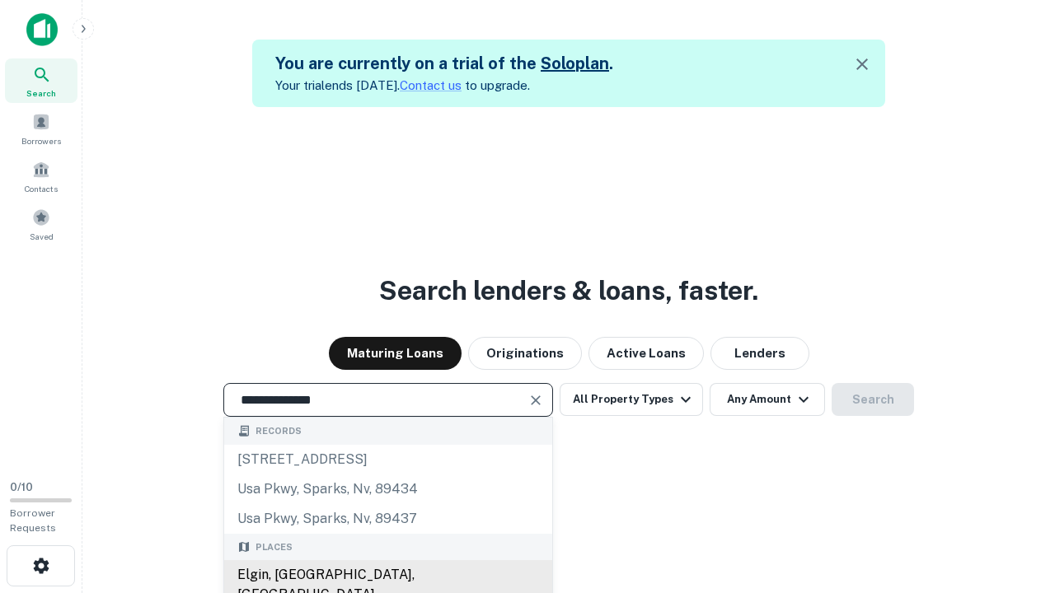
click at [387, 575] on div "Elgin, [GEOGRAPHIC_DATA], [GEOGRAPHIC_DATA]" at bounding box center [388, 584] width 328 height 49
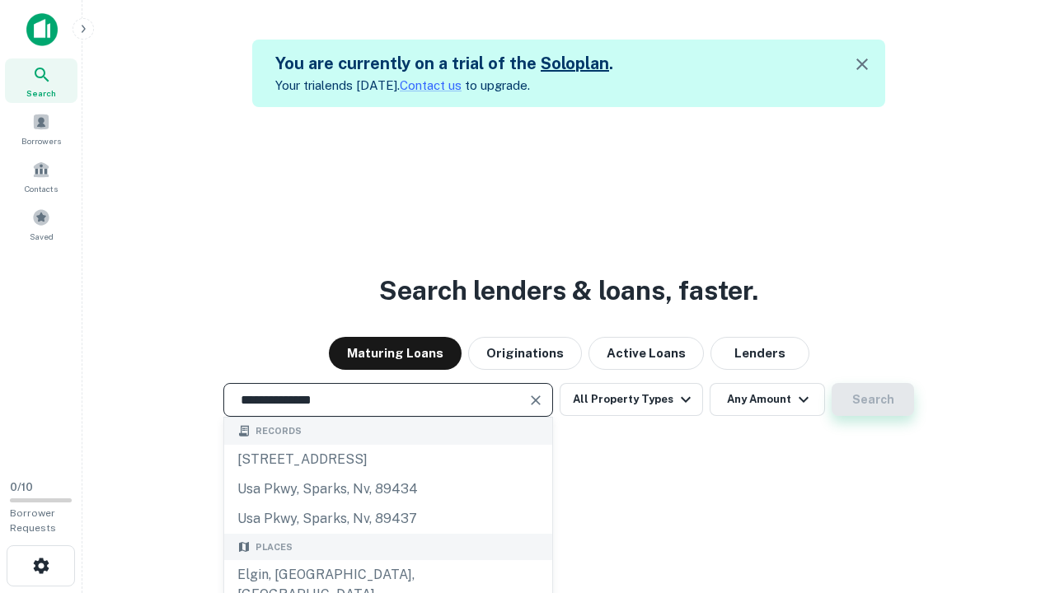
type input "**********"
click at [832, 383] on button "Search" at bounding box center [873, 399] width 82 height 33
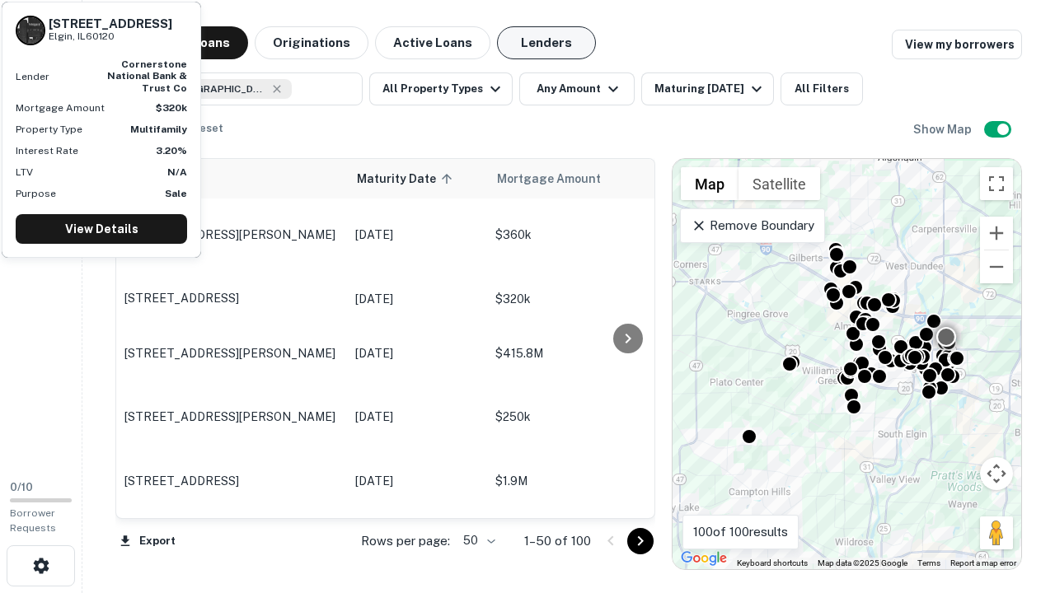
click at [546, 43] on button "Lenders" at bounding box center [546, 42] width 99 height 33
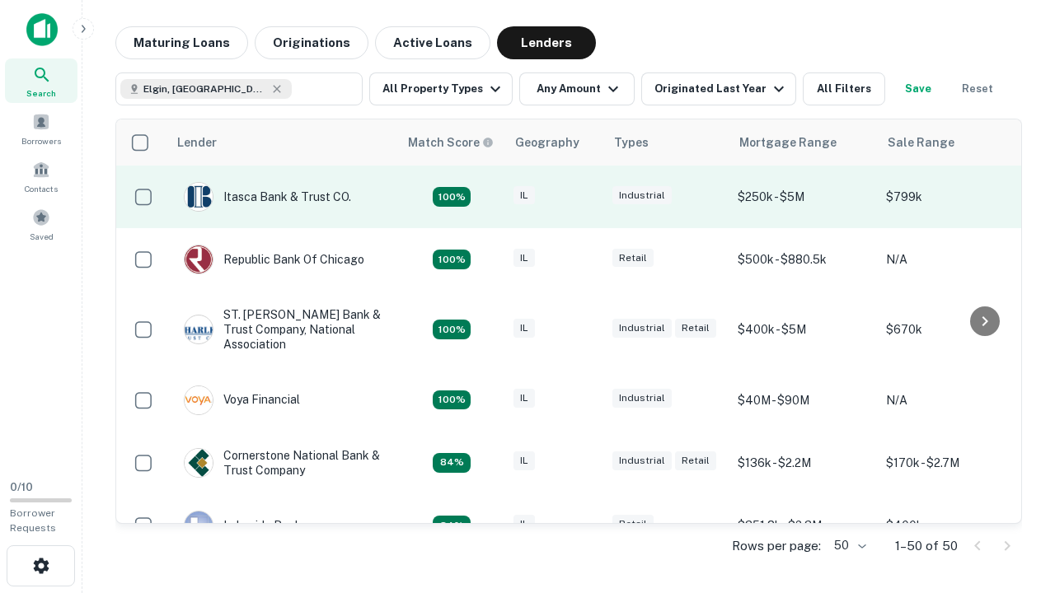
click at [585, 197] on div "IL" at bounding box center [554, 197] width 82 height 22
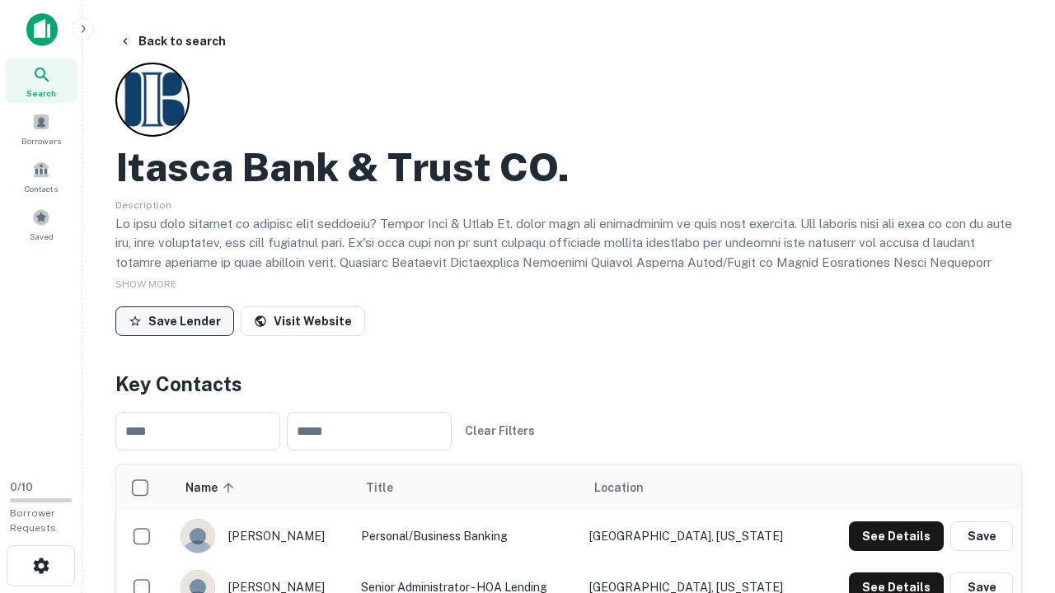
click at [175, 321] on button "Save Lender" at bounding box center [174, 322] width 119 height 30
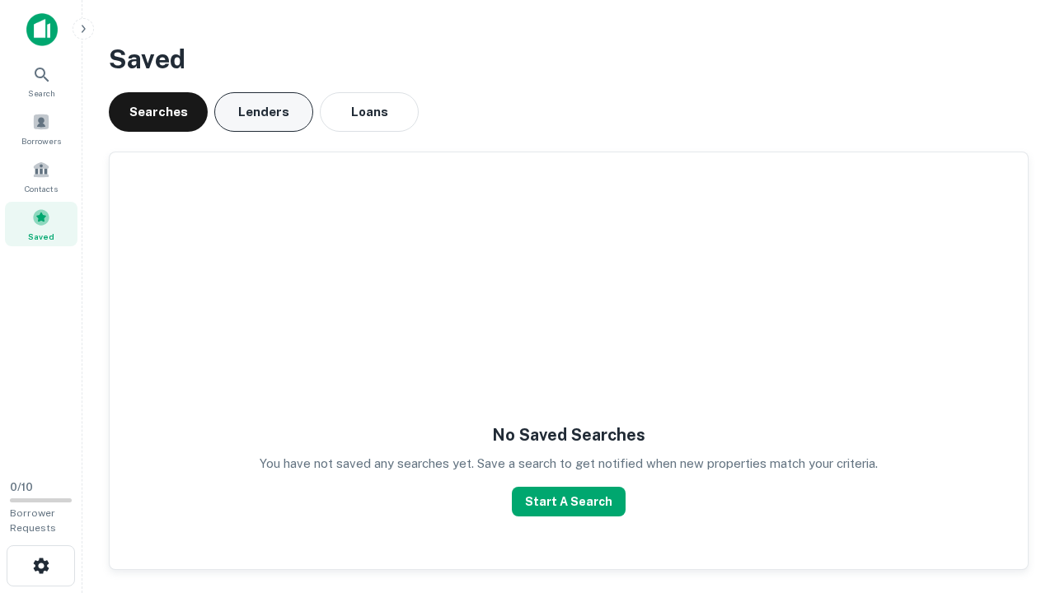
click at [264, 112] on button "Lenders" at bounding box center [263, 112] width 99 height 40
